Goal: Information Seeking & Learning: Learn about a topic

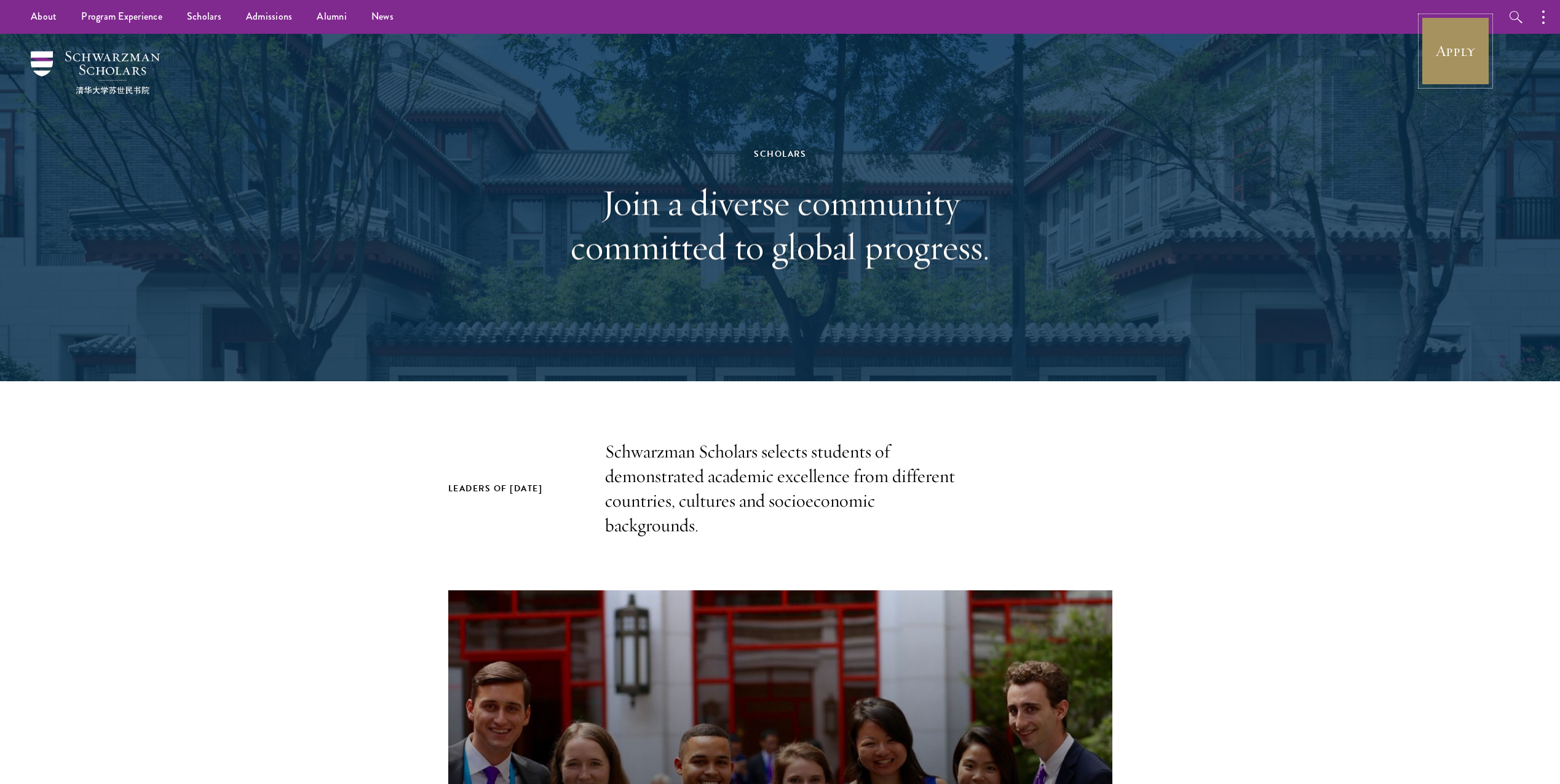
click at [1468, 73] on link "Apply" at bounding box center [1456, 51] width 69 height 69
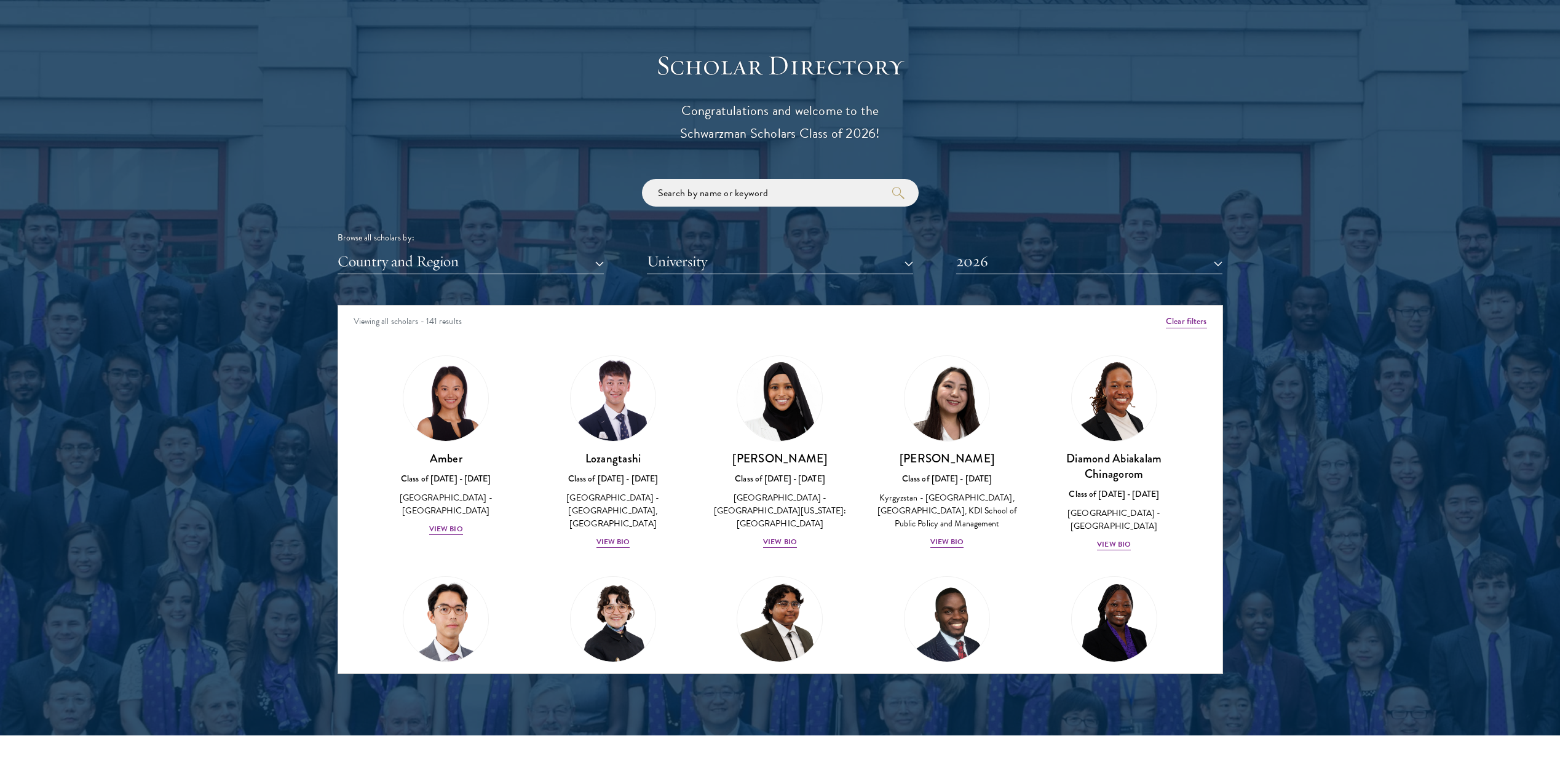
scroll to position [1453, 0]
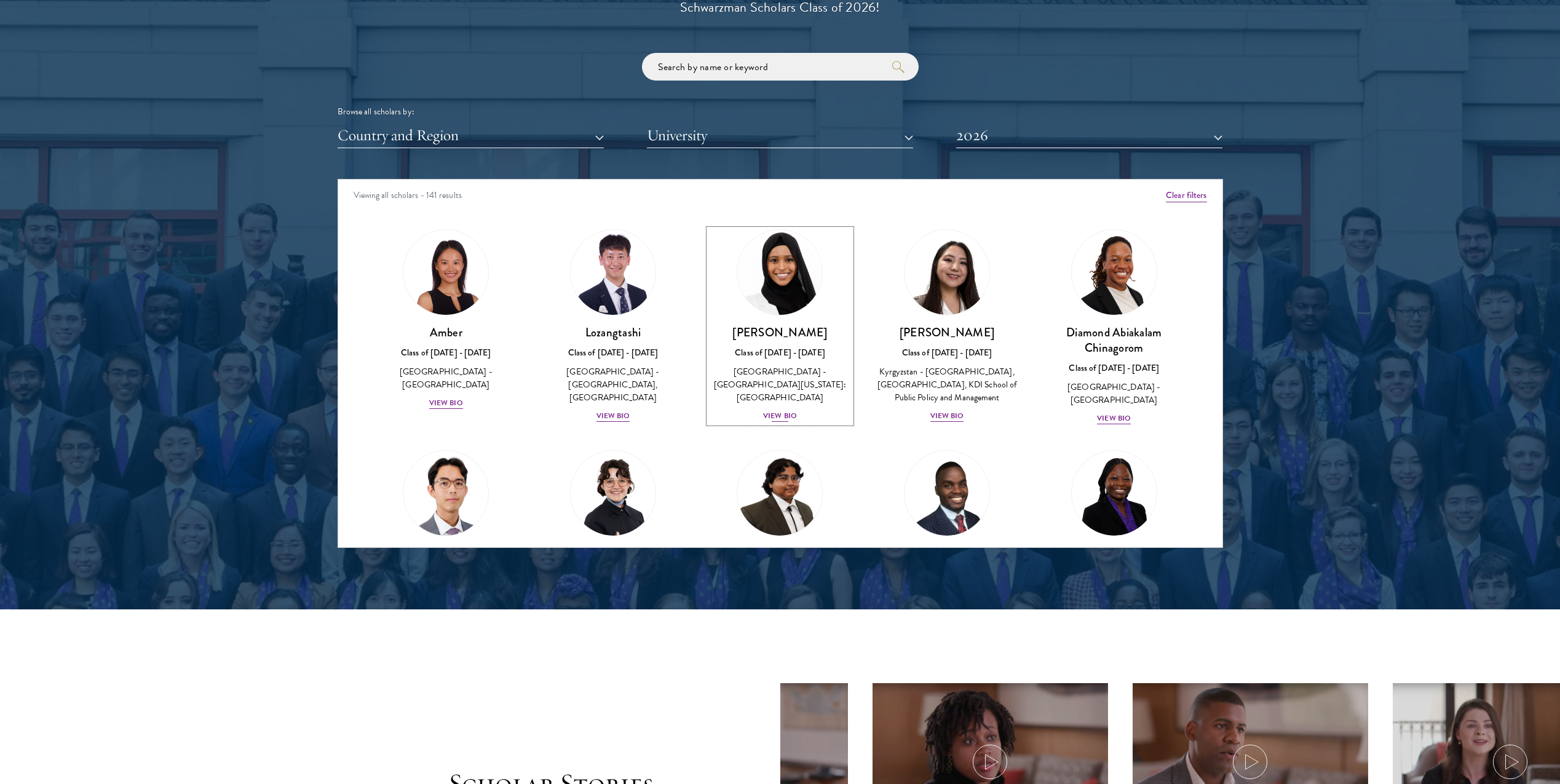
click at [795, 278] on img at bounding box center [781, 272] width 94 height 94
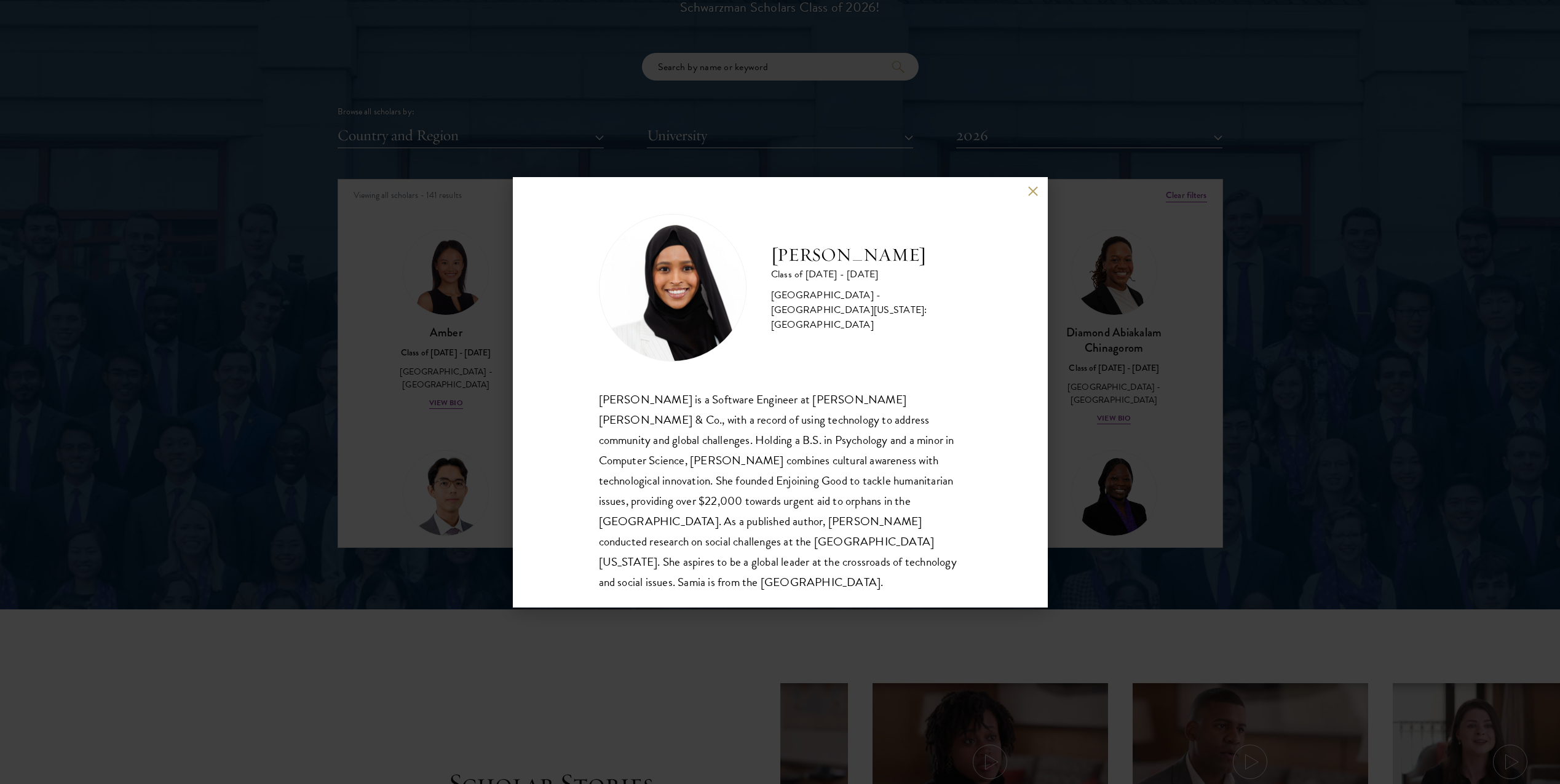
click at [1026, 195] on div "Samia Abdi Class of 2025 - 2026 United States of America - University of Minnes…" at bounding box center [780, 392] width 535 height 430
click at [1038, 190] on button at bounding box center [1034, 191] width 10 height 10
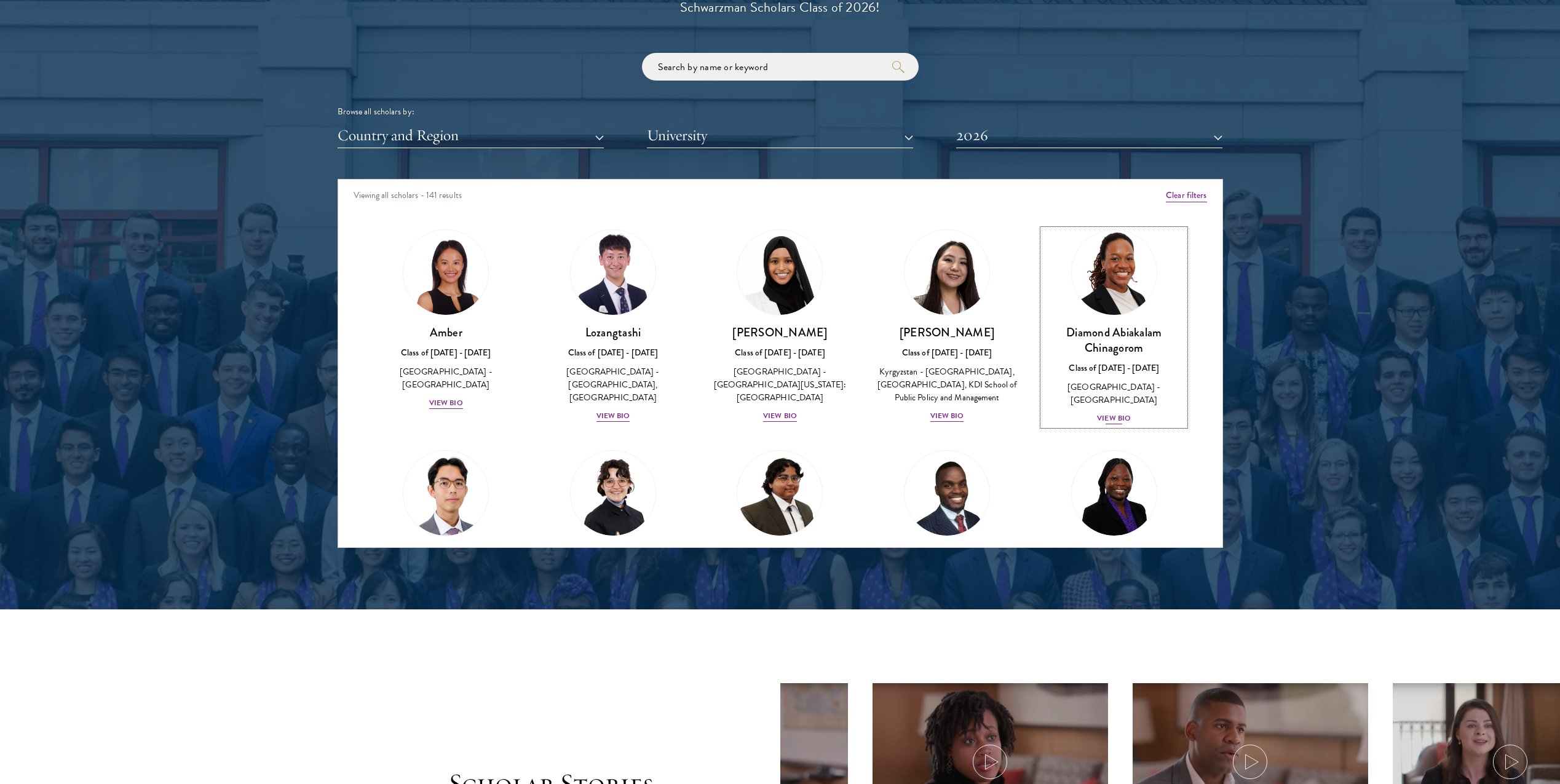
click at [1094, 264] on img at bounding box center [1115, 272] width 94 height 94
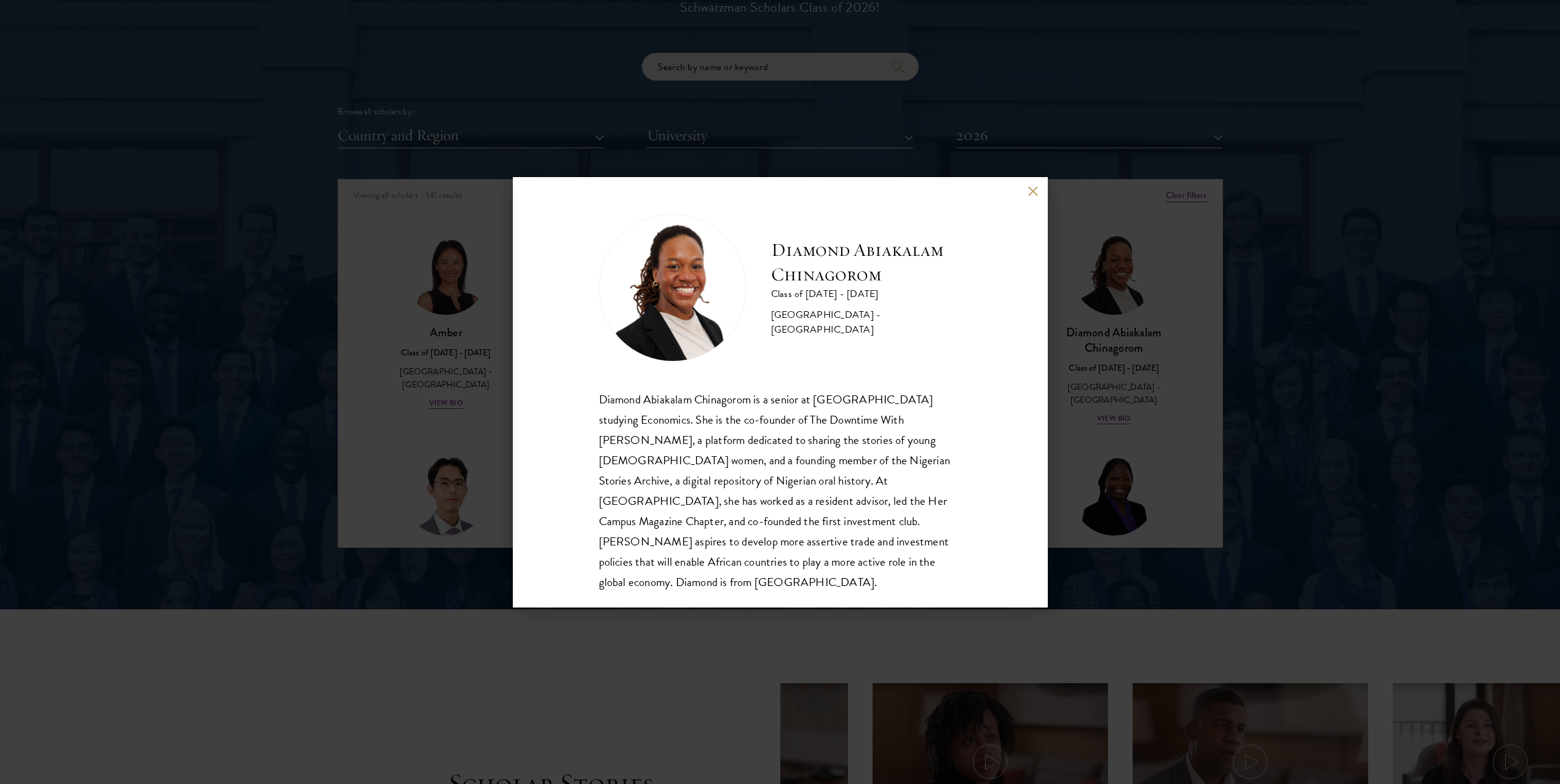
click at [373, 416] on div "Diamond Abiakalam Chinagorom Class of 2025 - 2026 Nigeria - Mount Holyoke Colle…" at bounding box center [780, 392] width 1560 height 784
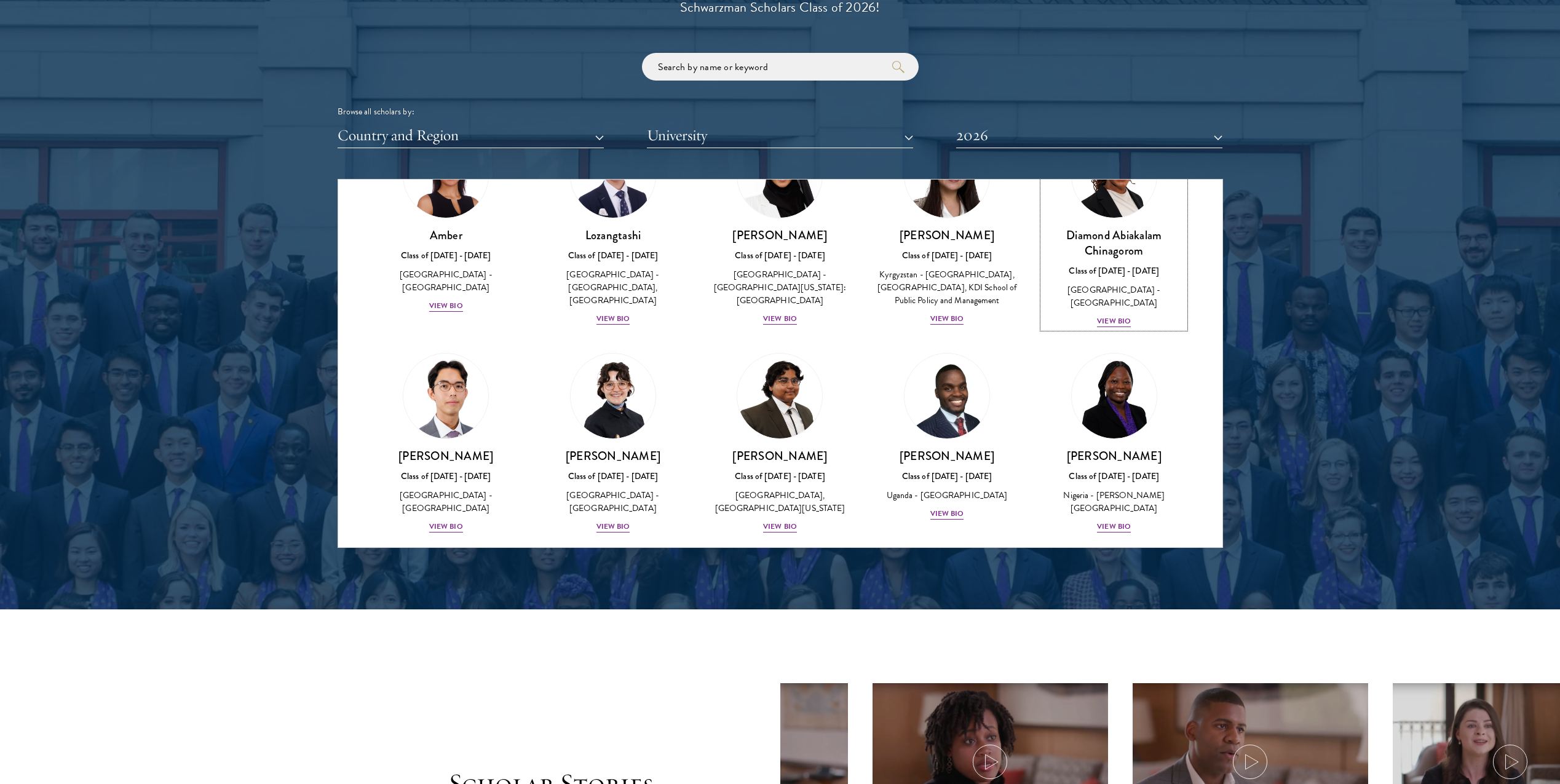
scroll to position [138, 0]
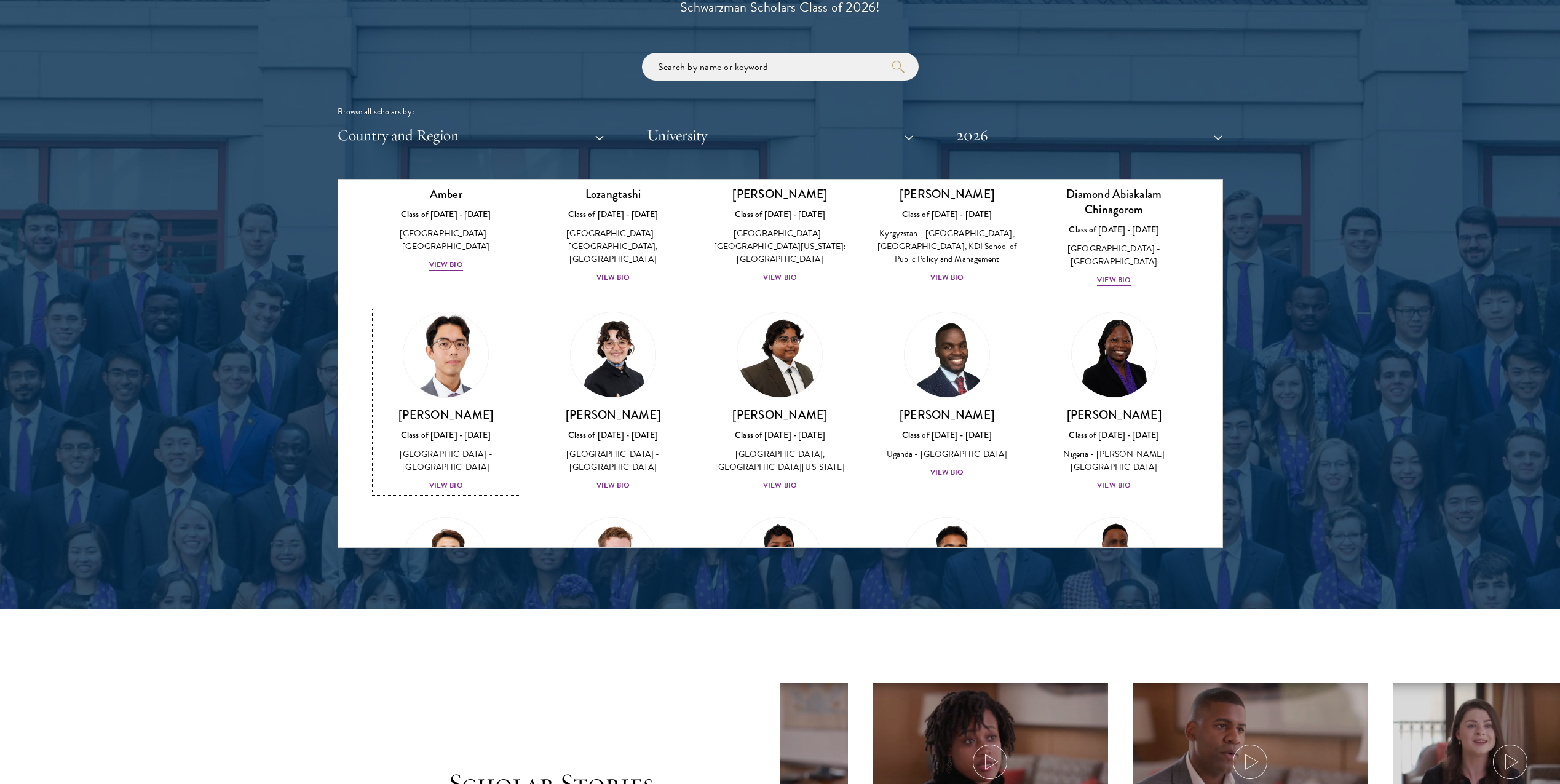
click at [456, 356] on img at bounding box center [446, 355] width 94 height 94
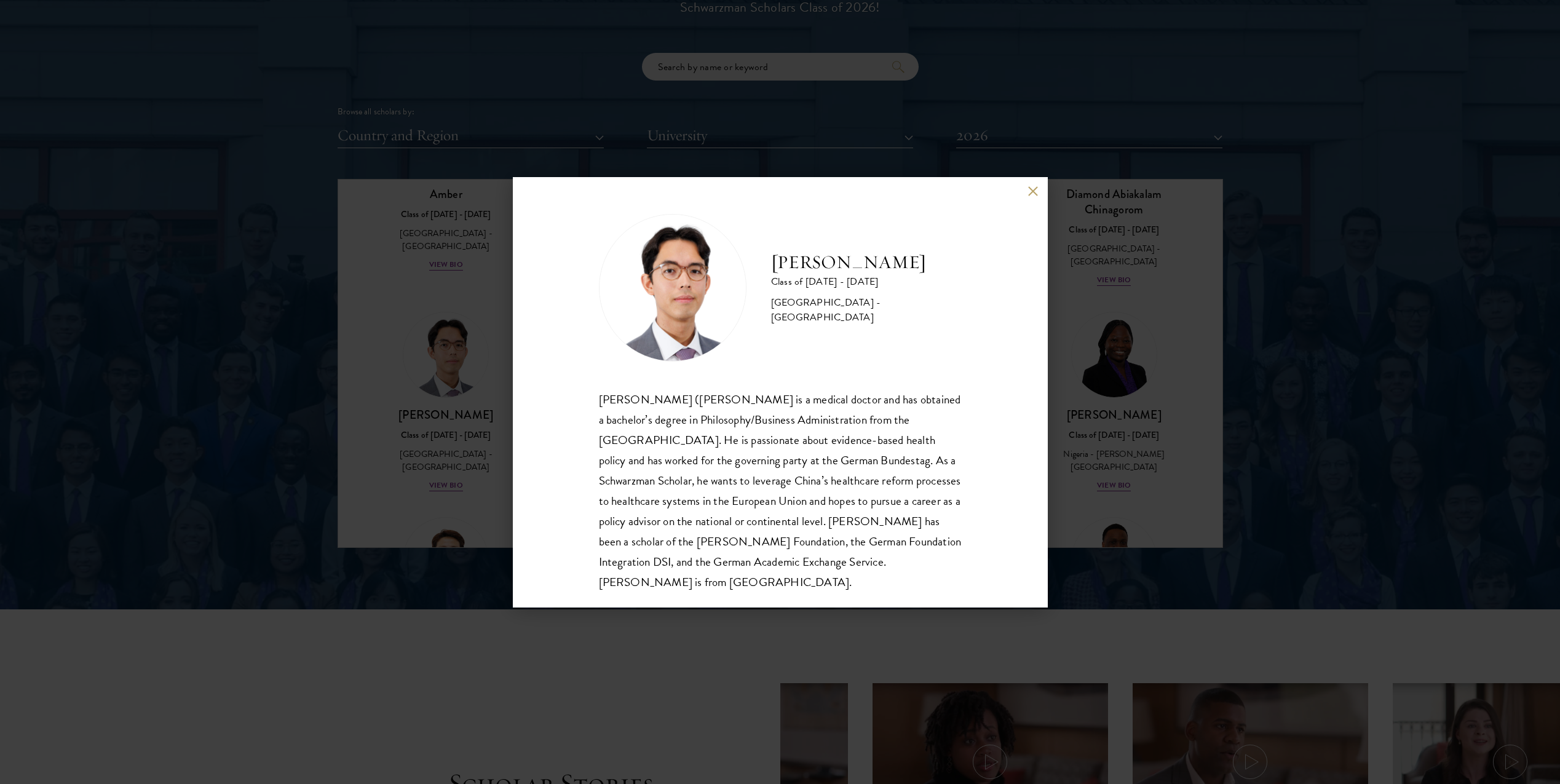
click at [409, 313] on div "Jason Adelhoefer Class of 2025 - 2026 Germany - Berlin Humboldt University Sieg…" at bounding box center [780, 392] width 1560 height 784
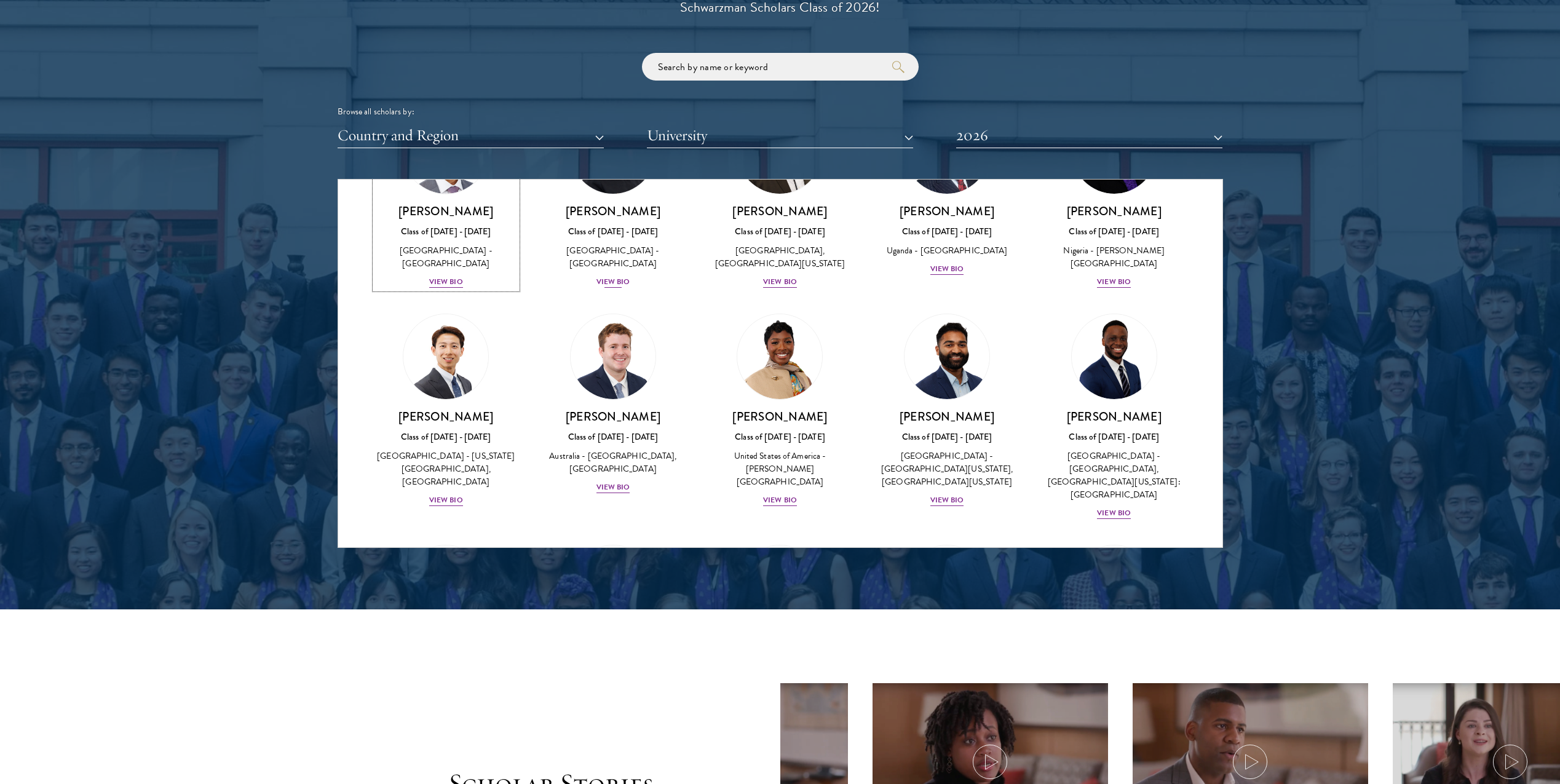
scroll to position [405, 0]
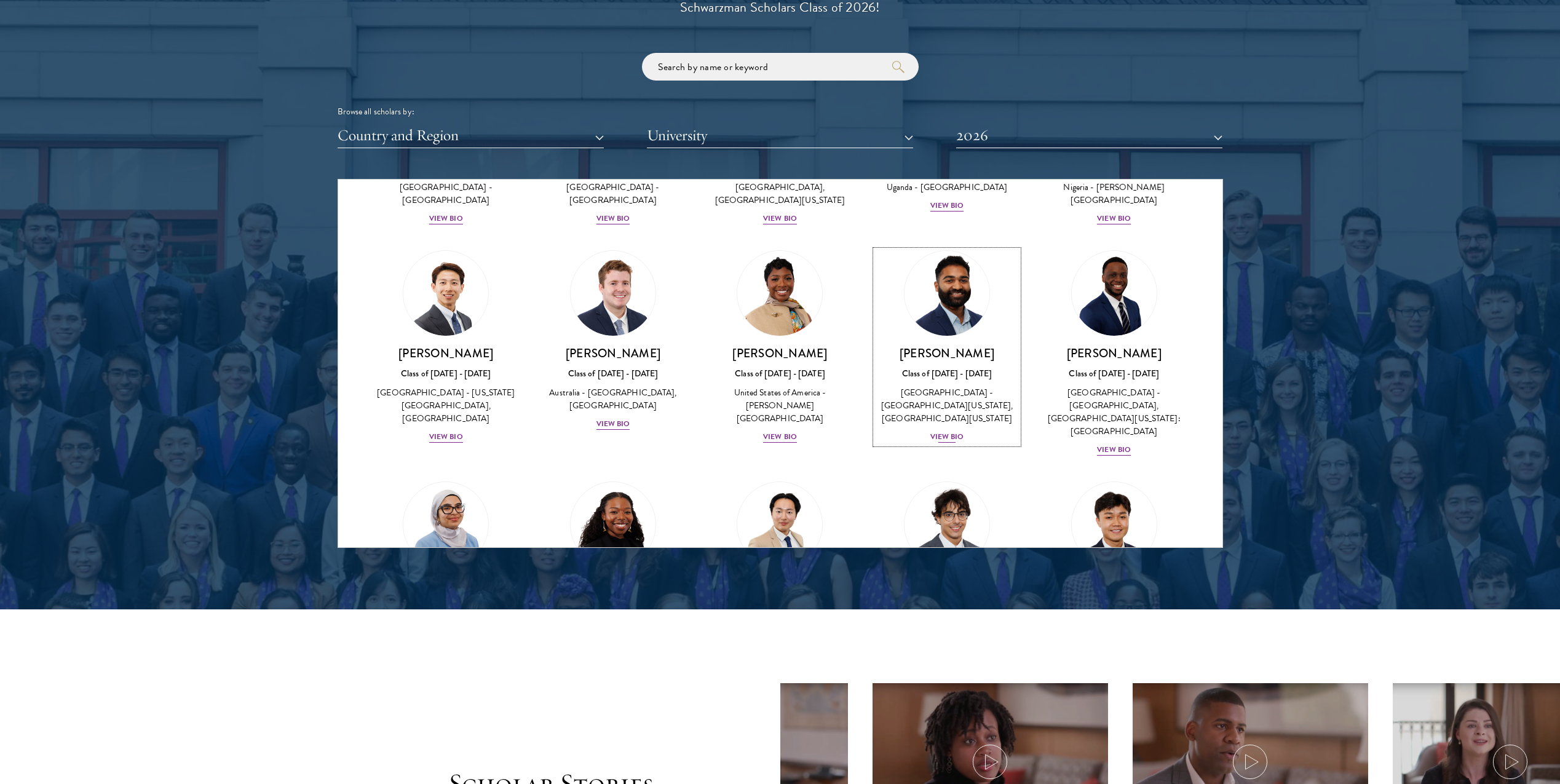
click at [934, 300] on img at bounding box center [947, 293] width 94 height 94
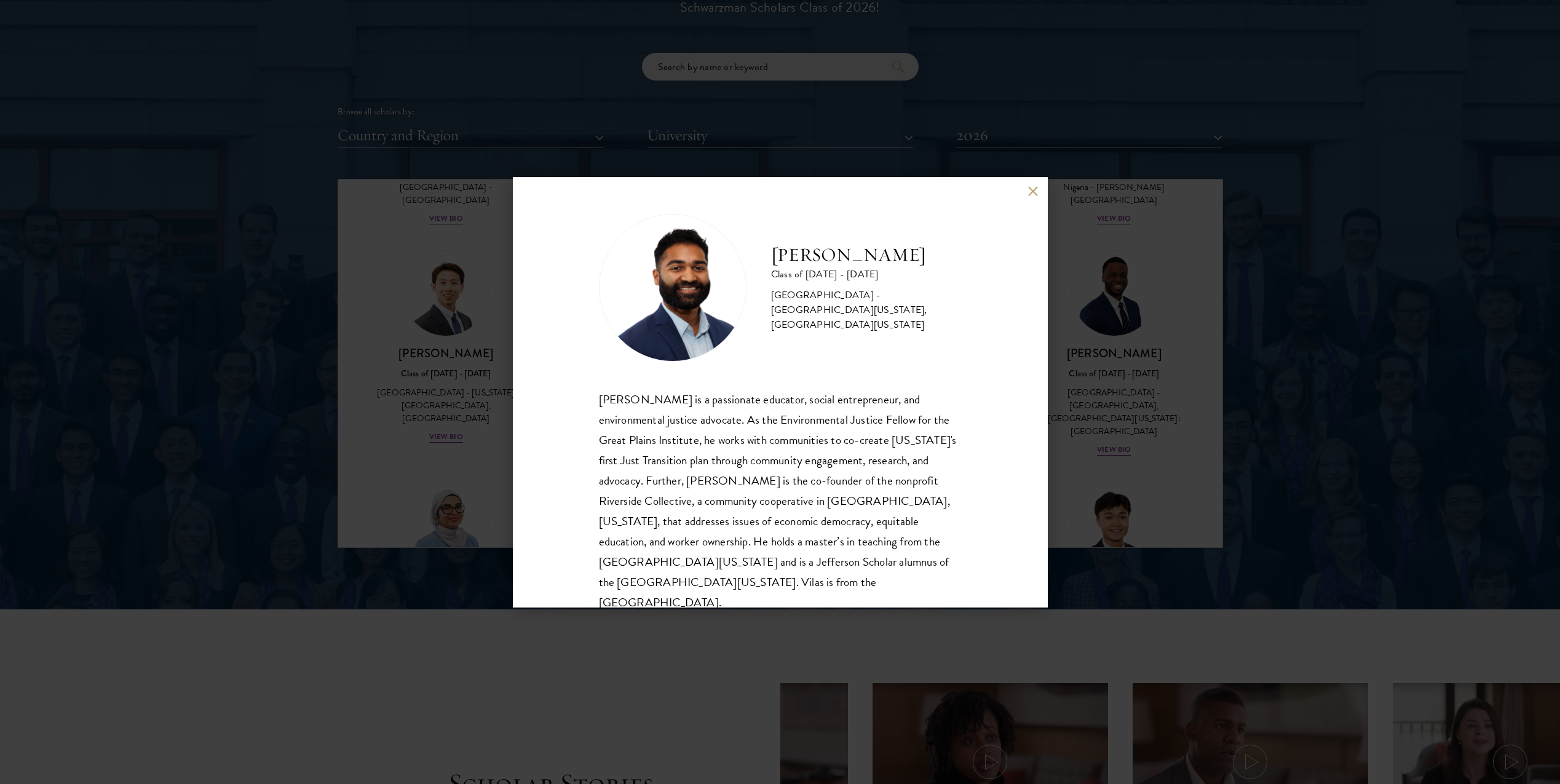
click at [380, 427] on div "Vilas Annavarapu Class of 2025 - 2026 United States of America - University of …" at bounding box center [780, 392] width 1560 height 784
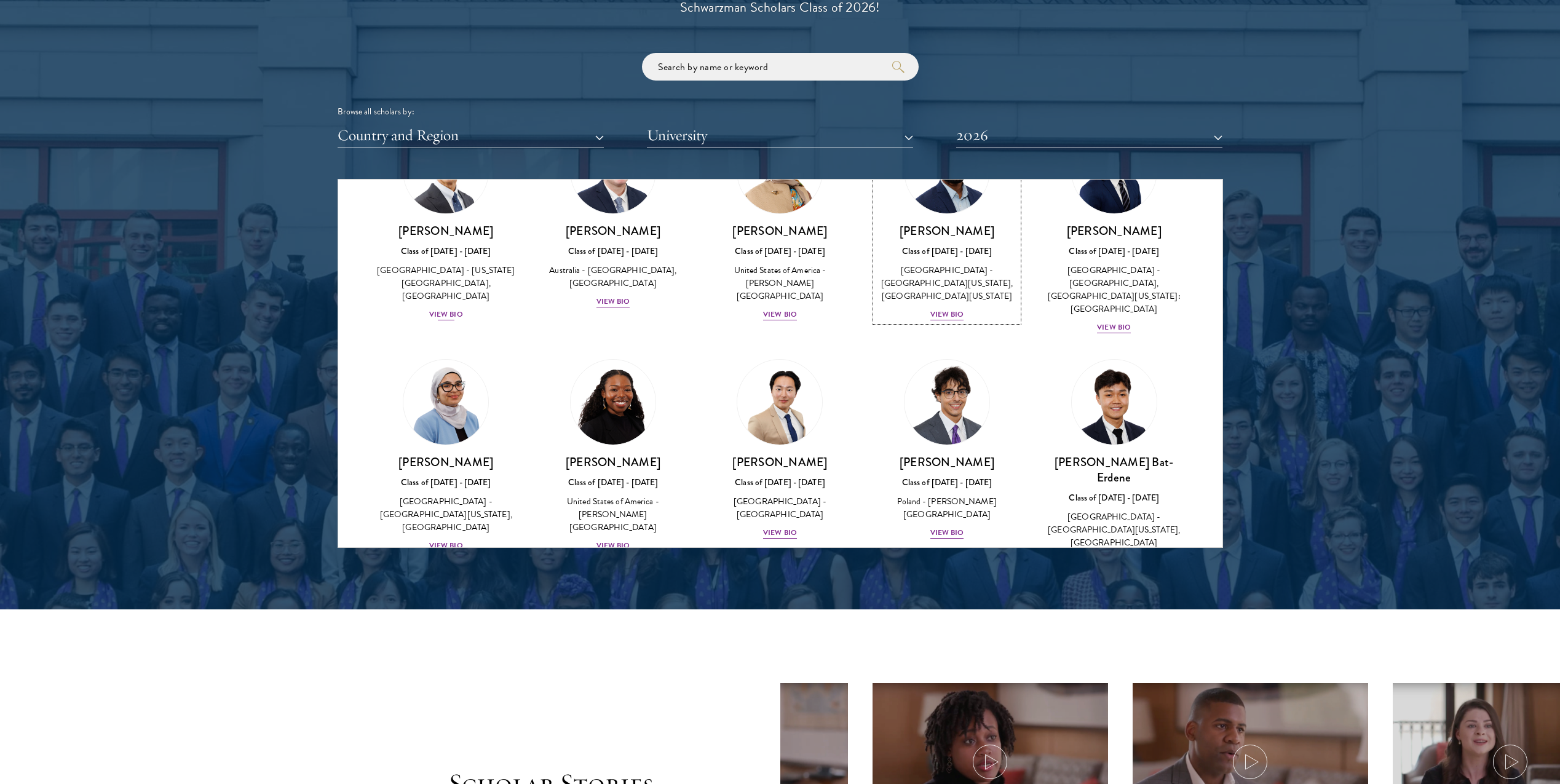
scroll to position [543, 0]
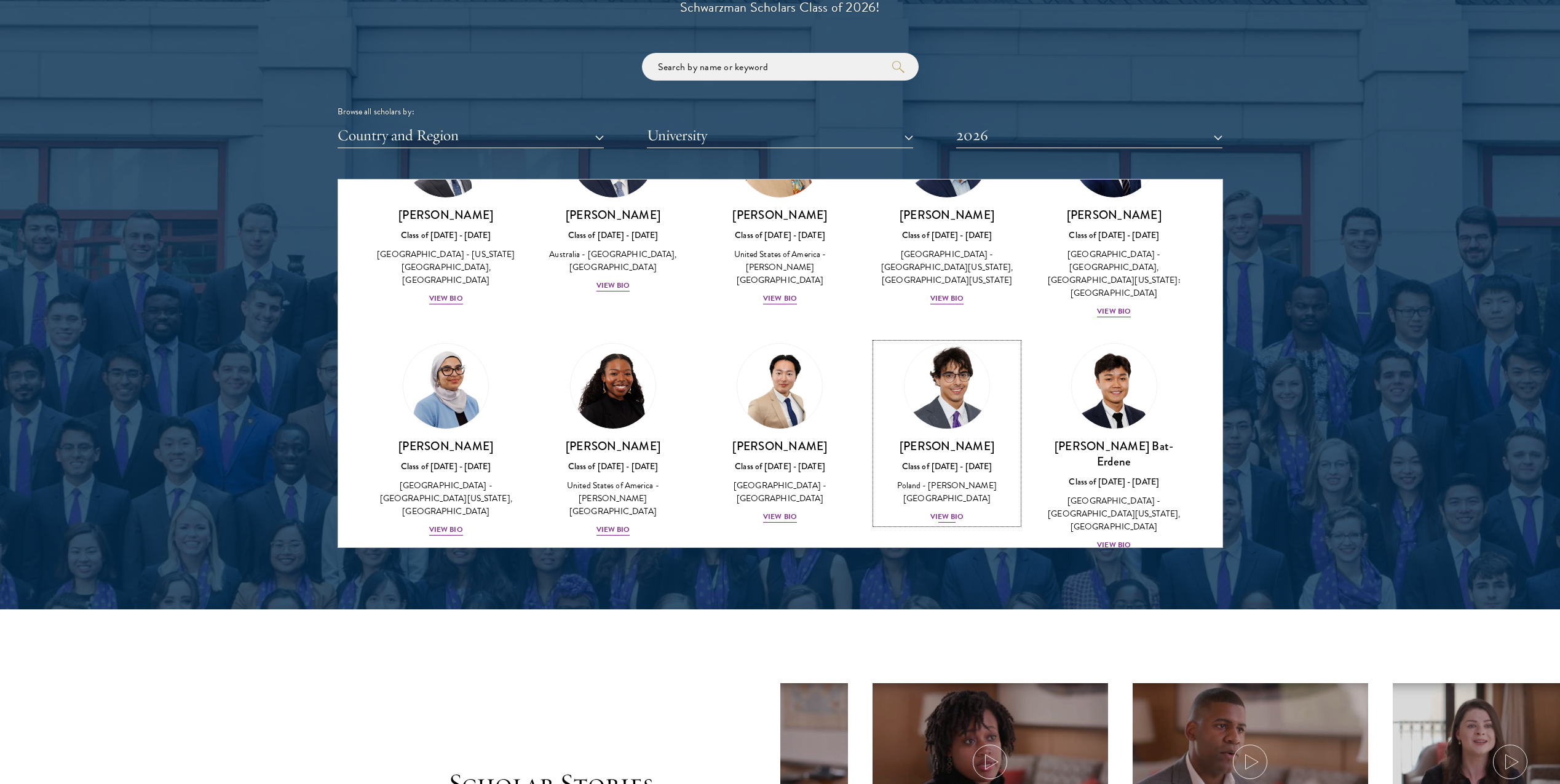
click at [953, 402] on img at bounding box center [947, 386] width 94 height 94
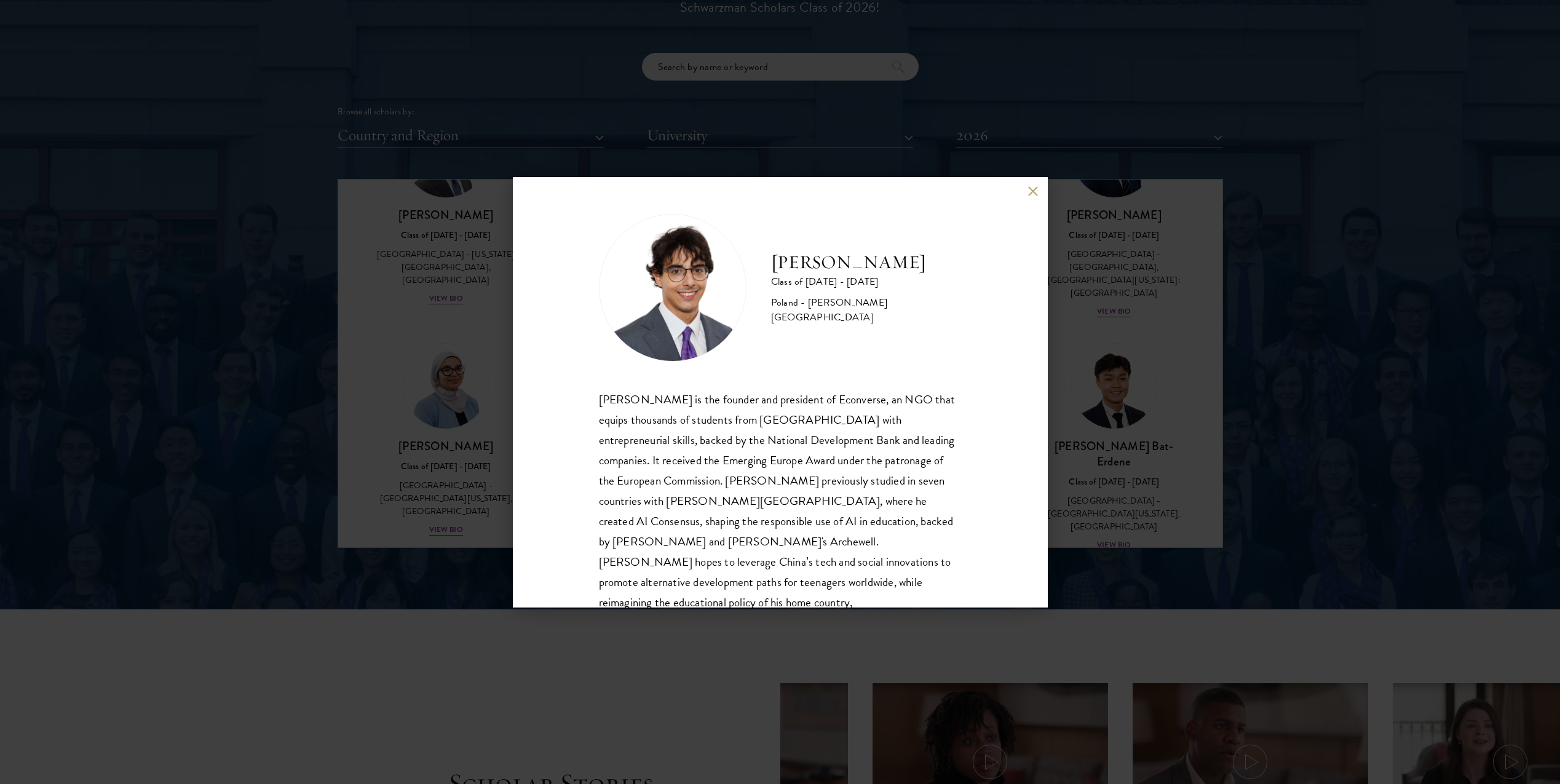
click at [1168, 395] on div "Jan Bartkowiak Class of 2025 - 2026 Poland - Minerva University Jan Bartkowiak …" at bounding box center [780, 392] width 1560 height 784
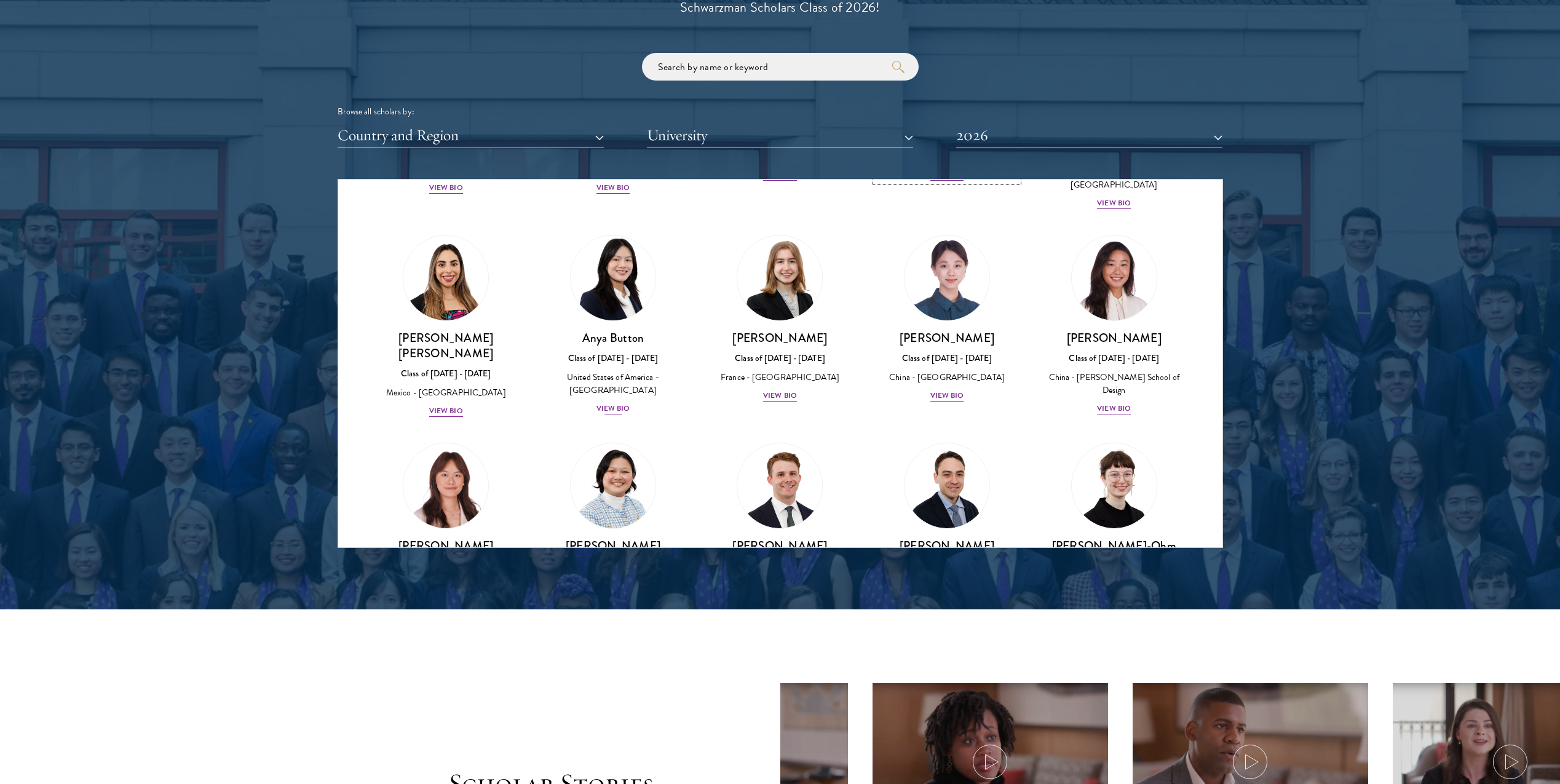
scroll to position [893, 0]
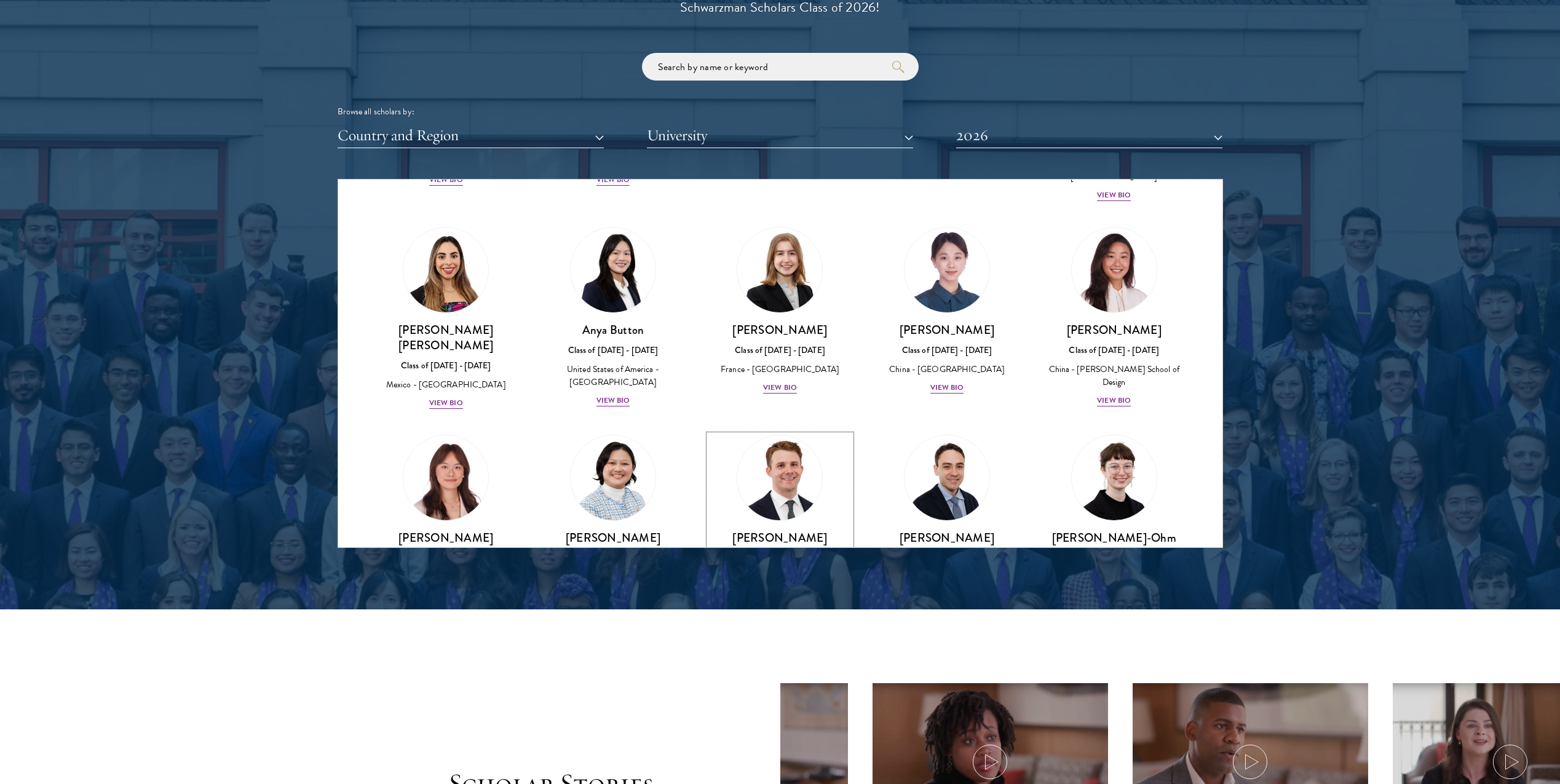
click at [777, 437] on img at bounding box center [781, 478] width 94 height 94
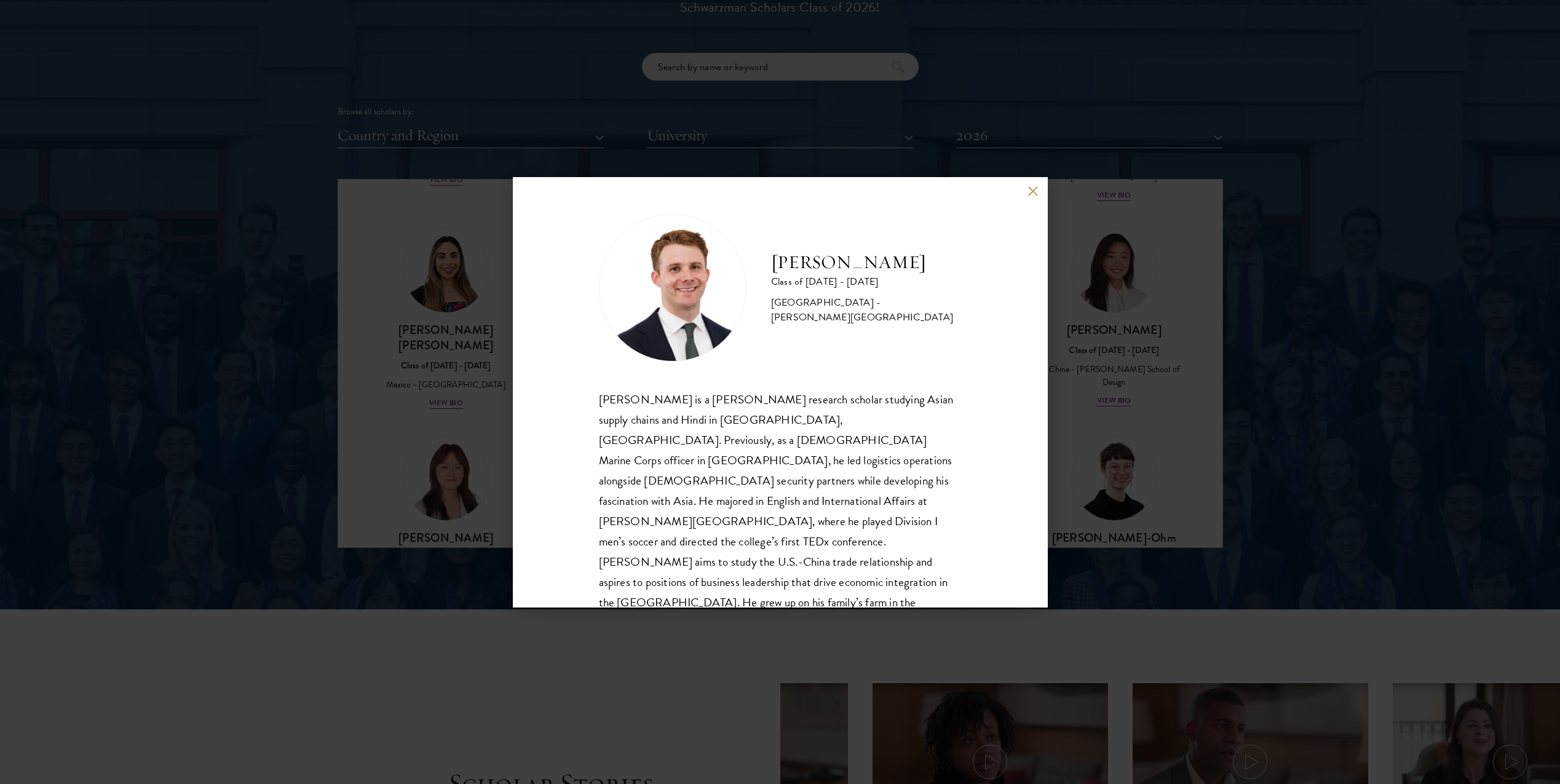
click at [1146, 464] on div "Chandler Compton Class of 2025 - 2026 United States of America - Wofford Colleg…" at bounding box center [780, 392] width 1560 height 784
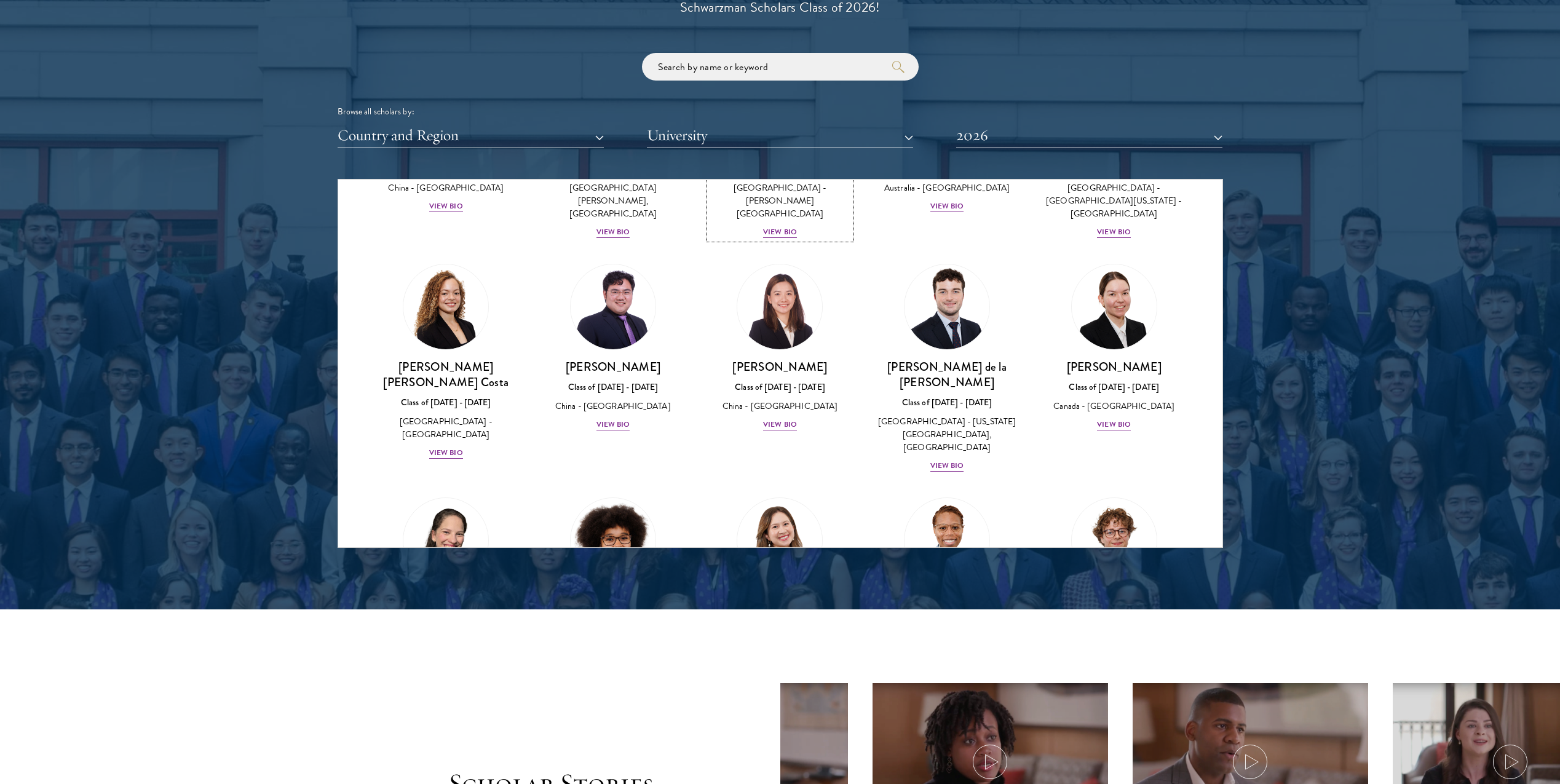
scroll to position [1388, 0]
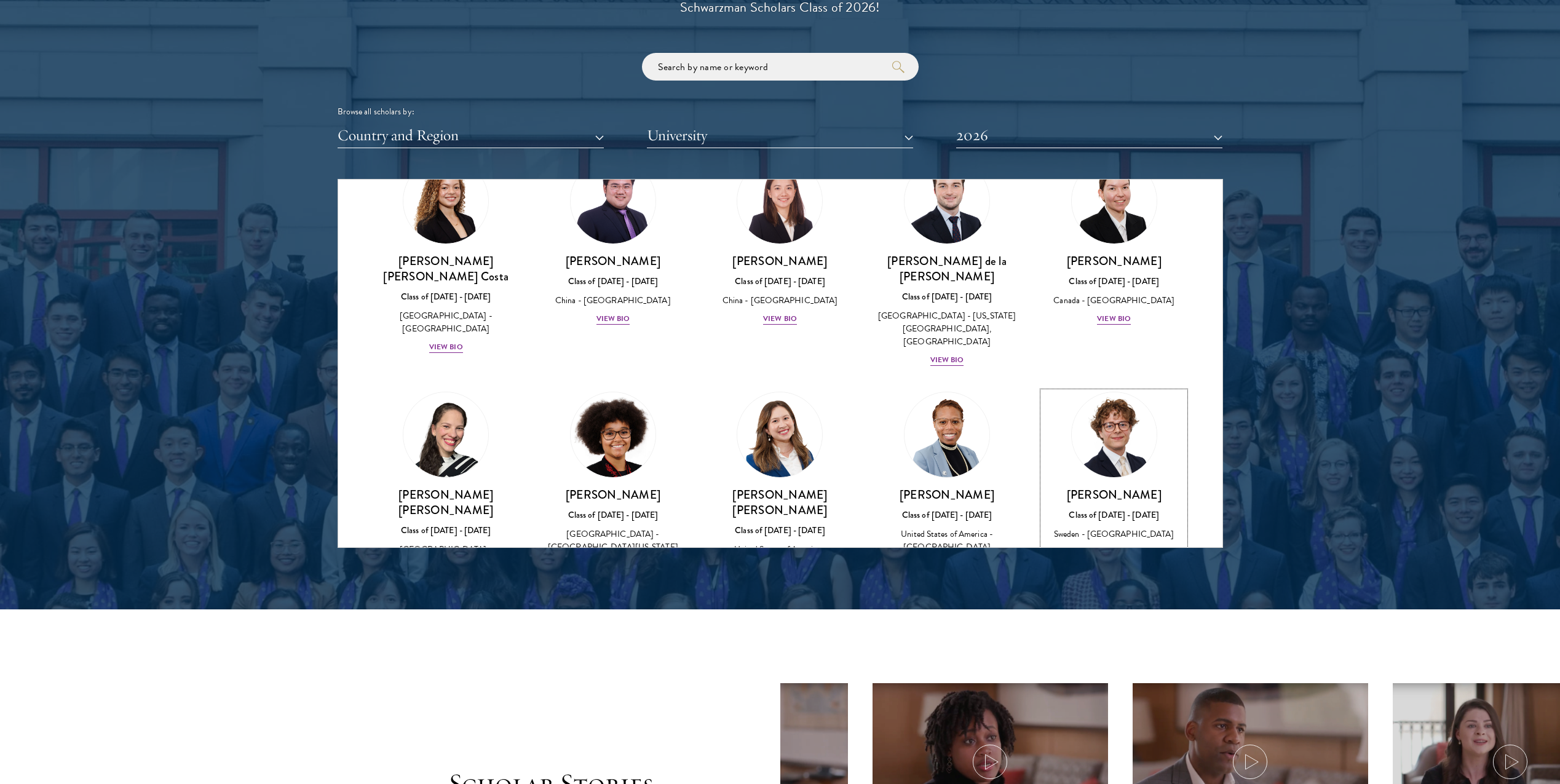
click at [1113, 388] on img at bounding box center [1115, 434] width 94 height 94
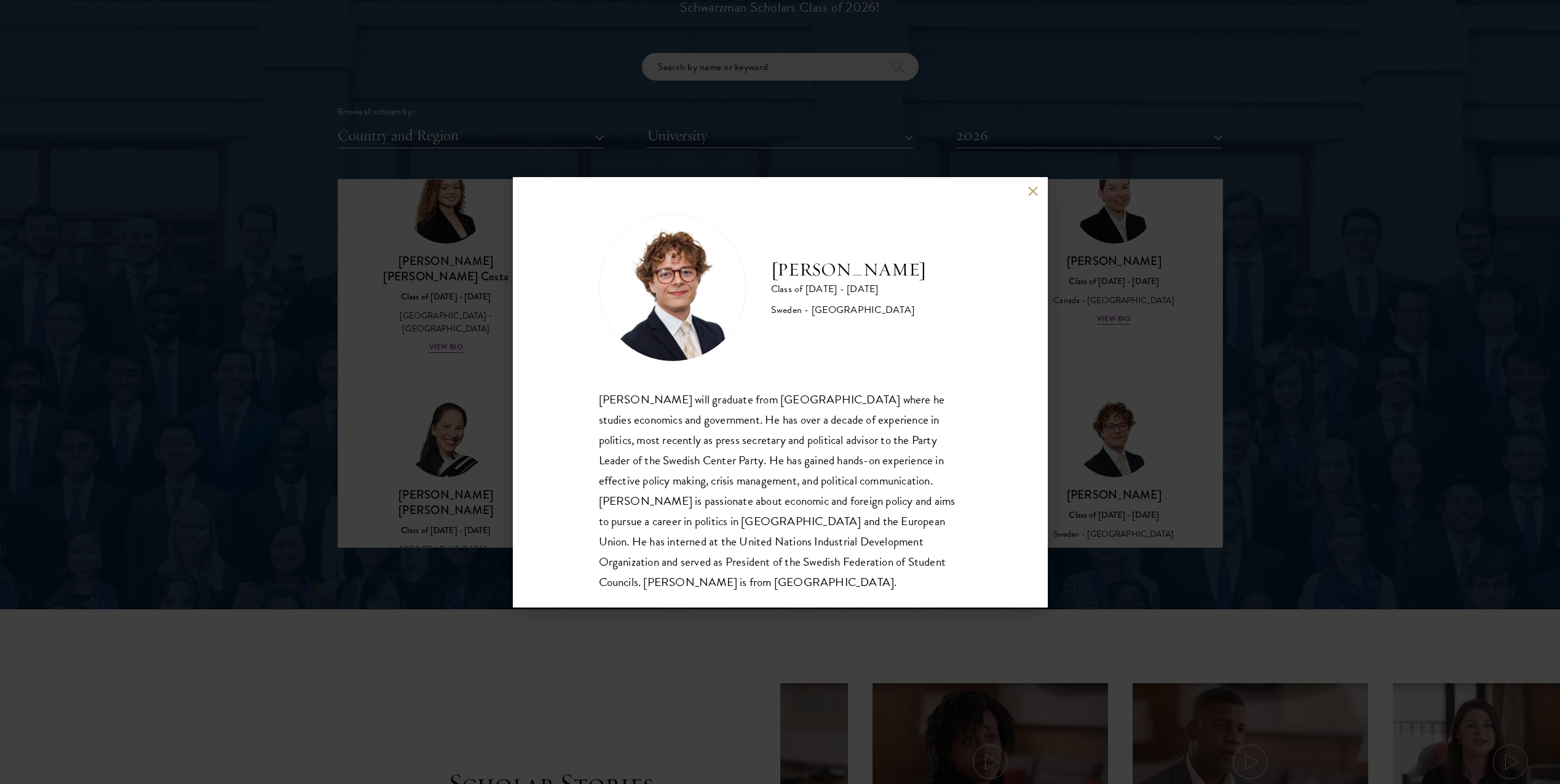
click at [1245, 363] on div "Leo Gerdén Class of 2025 - 2026 Sweden - Harvard University Leo Gerdén will gra…" at bounding box center [780, 392] width 1560 height 784
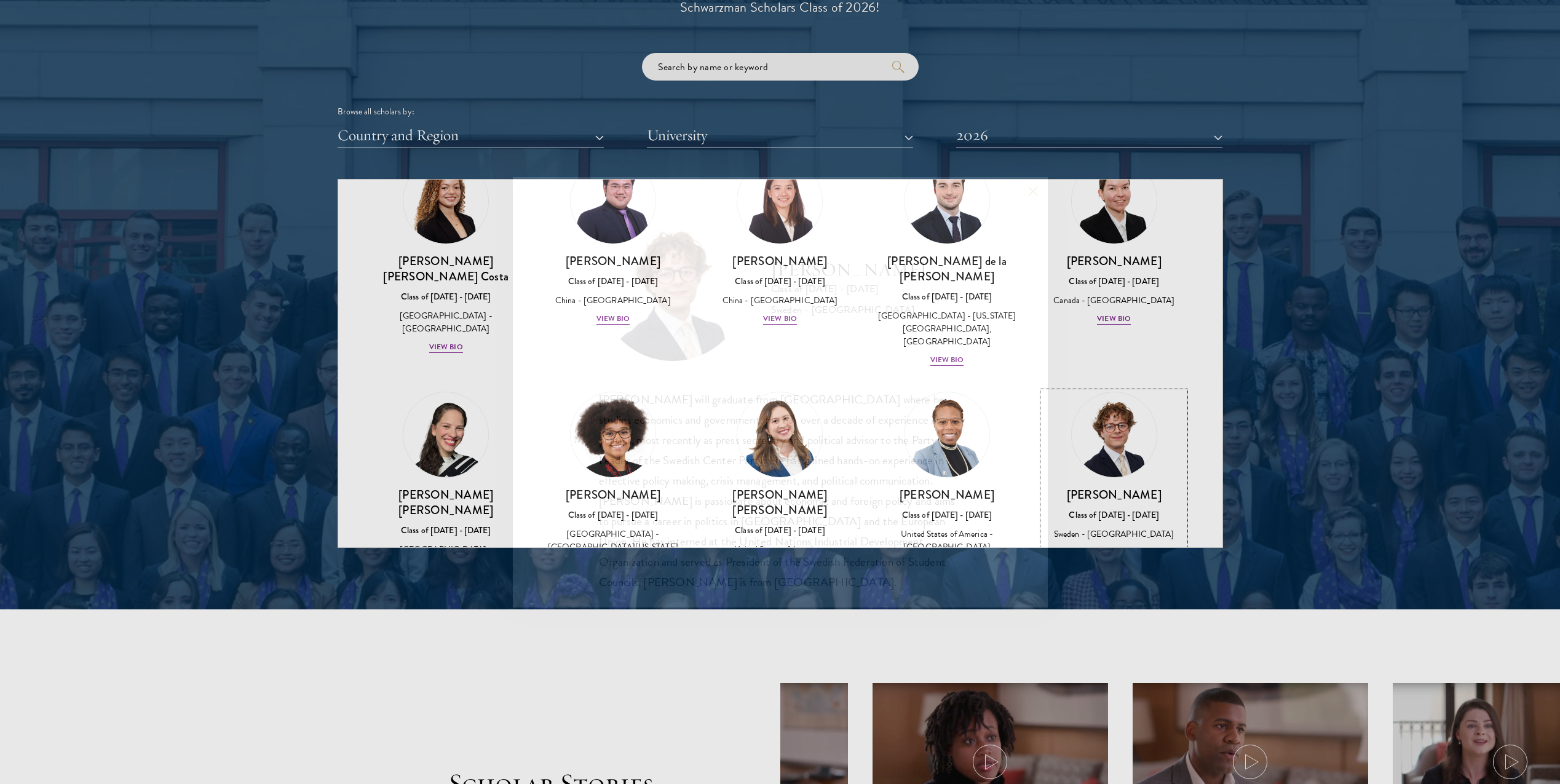
scroll to position [1428, 0]
